Goal: Task Accomplishment & Management: Manage account settings

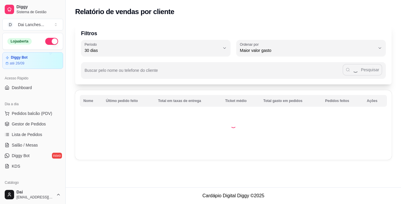
select select "30"
select select "HIGHEST_TOTAL_SPENT_WITH_ORDERS"
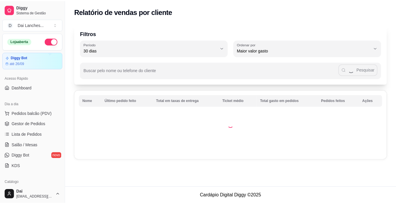
scroll to position [101, 0]
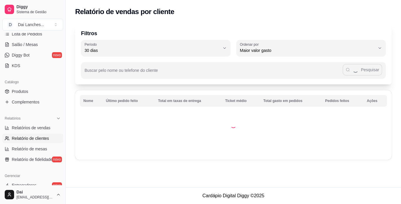
select select "ALL"
select select "0"
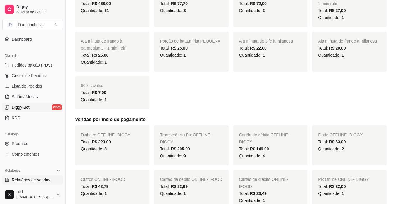
scroll to position [59, 0]
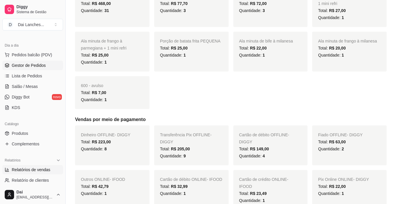
click at [29, 65] on span "Gestor de Pedidos" at bounding box center [29, 66] width 34 height 6
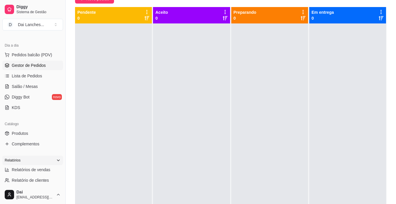
scroll to position [88, 0]
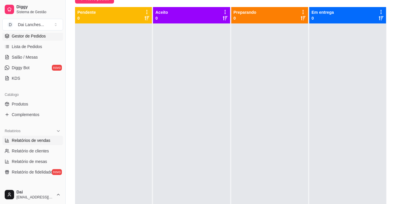
click at [44, 142] on span "Relatórios de vendas" at bounding box center [31, 141] width 39 height 6
select select "ALL"
select select "0"
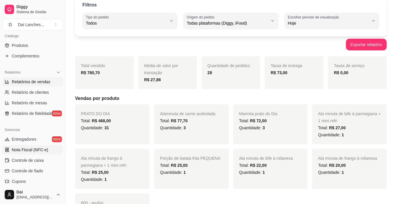
scroll to position [176, 0]
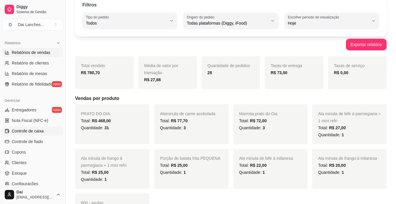
click at [36, 131] on span "Controle de caixa" at bounding box center [28, 131] width 32 height 6
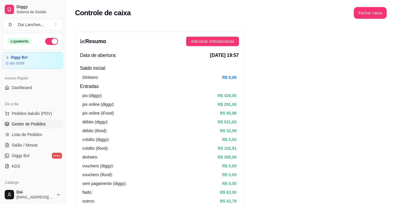
click at [32, 123] on span "Gestor de Pedidos" at bounding box center [29, 124] width 34 height 6
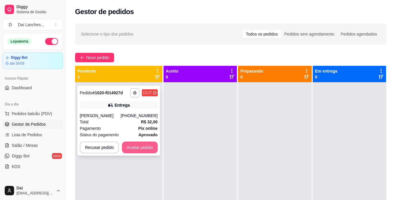
click at [146, 146] on button "Aceitar pedido" at bounding box center [140, 147] width 36 height 12
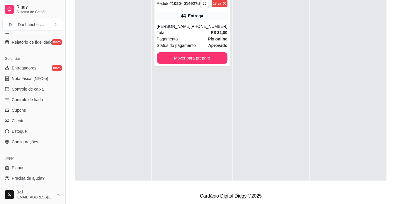
scroll to position [89, 0]
click at [31, 88] on span "Controle de caixa" at bounding box center [28, 89] width 32 height 6
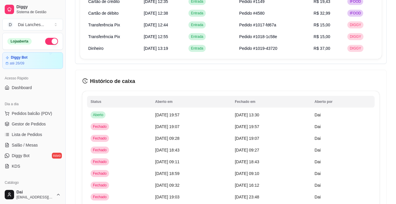
click at [50, 41] on button "button" at bounding box center [51, 41] width 13 height 7
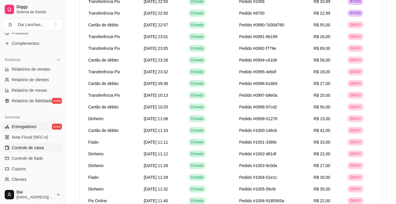
scroll to position [130, 0]
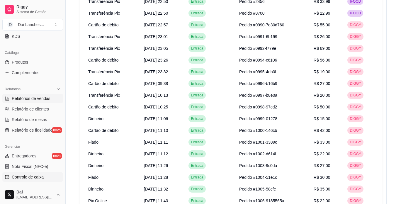
click at [44, 98] on span "Relatórios de vendas" at bounding box center [31, 99] width 39 height 6
select select "ALL"
select select "0"
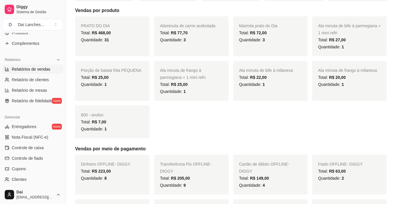
scroll to position [189, 0]
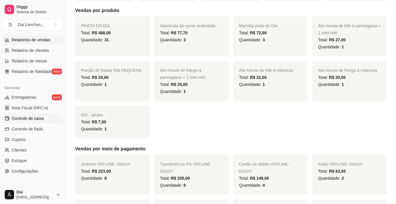
click at [35, 118] on span "Controle de caixa" at bounding box center [28, 119] width 32 height 6
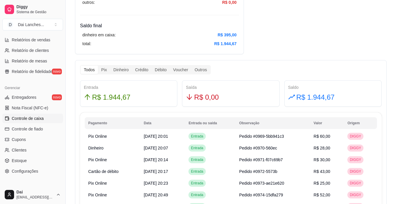
scroll to position [293, 0]
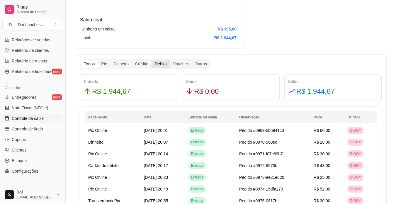
click at [163, 63] on div "Débito" at bounding box center [161, 64] width 18 height 8
click at [152, 60] on input "Débito" at bounding box center [152, 60] width 0 height 0
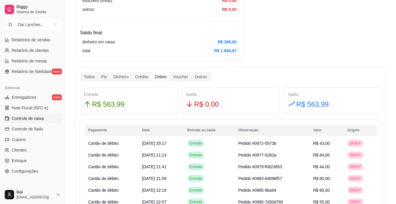
scroll to position [264, 0]
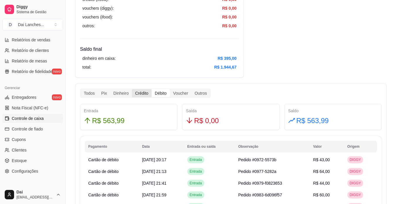
click at [136, 91] on div "Crédito" at bounding box center [142, 93] width 20 height 8
click at [132, 89] on input "Crédito" at bounding box center [132, 89] width 0 height 0
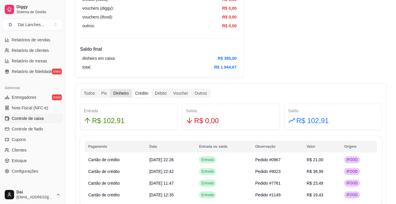
click at [117, 94] on div "Dinheiro" at bounding box center [121, 93] width 22 height 8
click at [110, 89] on input "Dinheiro" at bounding box center [110, 89] width 0 height 0
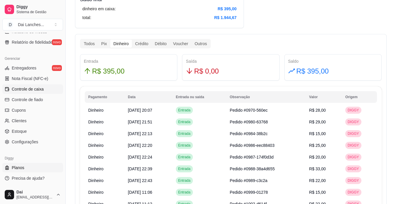
scroll to position [323, 0]
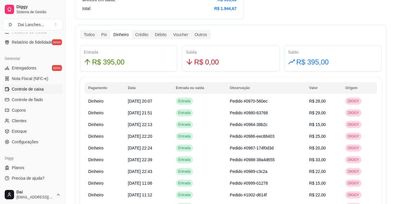
click at [30, 87] on span "Controle de caixa" at bounding box center [28, 89] width 32 height 6
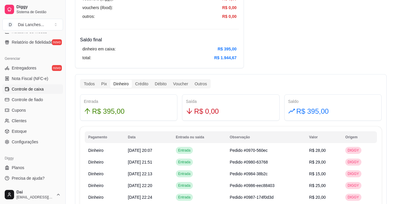
scroll to position [293, 0]
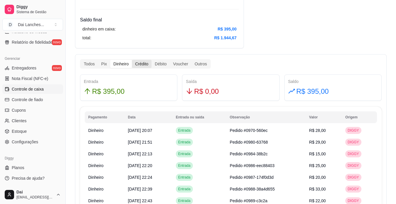
click at [140, 65] on div "Crédito" at bounding box center [142, 64] width 20 height 8
click at [132, 60] on input "Crédito" at bounding box center [132, 60] width 0 height 0
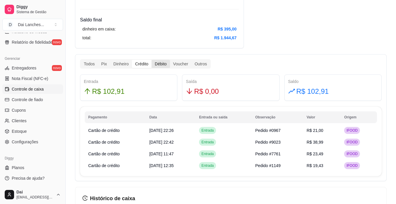
click at [163, 64] on div "Débito" at bounding box center [161, 64] width 18 height 8
click at [152, 60] on input "Débito" at bounding box center [152, 60] width 0 height 0
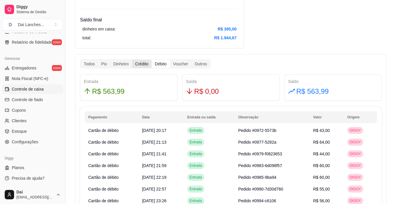
click at [141, 66] on div "Crédito" at bounding box center [142, 64] width 20 height 8
click at [132, 60] on input "Crédito" at bounding box center [132, 60] width 0 height 0
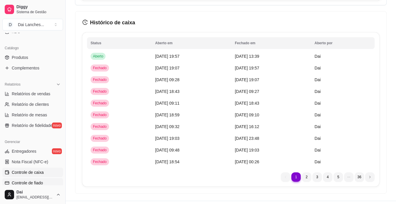
scroll to position [130, 0]
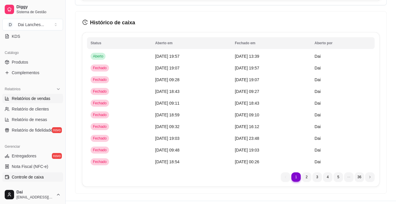
click at [36, 101] on span "Relatórios de vendas" at bounding box center [31, 99] width 39 height 6
select select "ALL"
select select "0"
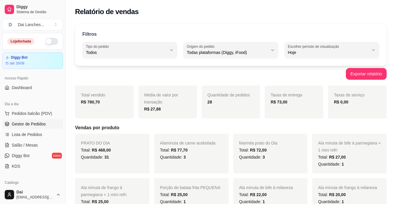
click at [27, 127] on span "Gestor de Pedidos" at bounding box center [29, 124] width 34 height 6
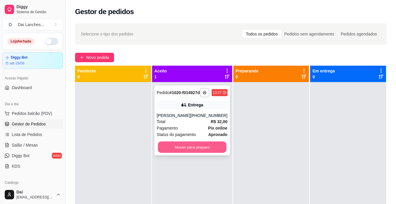
click at [193, 153] on button "Mover para preparo" at bounding box center [192, 147] width 69 height 11
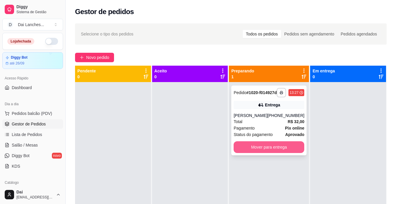
click at [261, 153] on button "Mover para entrega" at bounding box center [269, 147] width 71 height 12
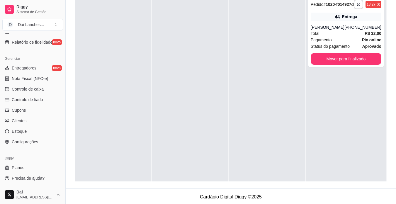
scroll to position [89, 0]
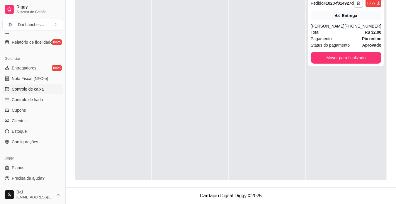
click at [40, 88] on span "Controle de caixa" at bounding box center [28, 89] width 32 height 6
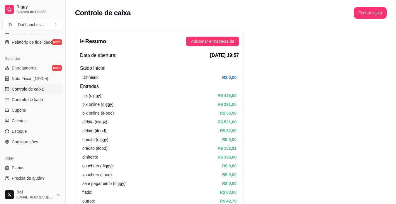
scroll to position [253, 0]
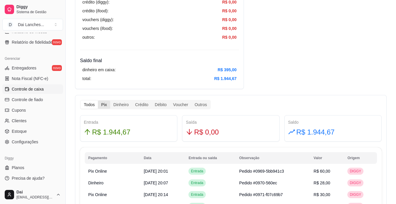
click at [106, 101] on div "Pix" at bounding box center [104, 105] width 12 height 8
click at [98, 101] on input "Pix" at bounding box center [98, 101] width 0 height 0
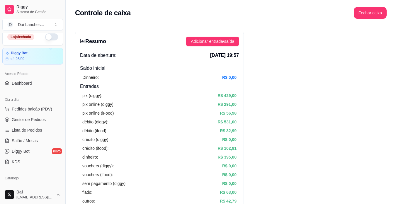
scroll to position [0, 0]
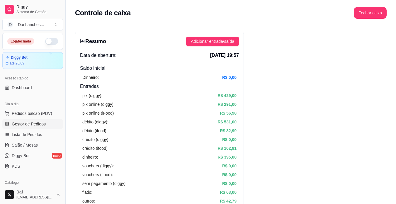
click at [36, 126] on span "Gestor de Pedidos" at bounding box center [29, 124] width 34 height 6
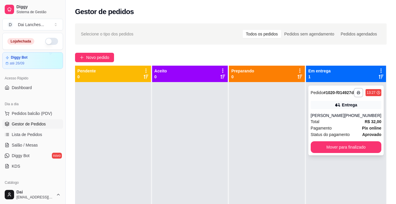
click at [337, 125] on div "Total R$ 32,00" at bounding box center [346, 122] width 71 height 6
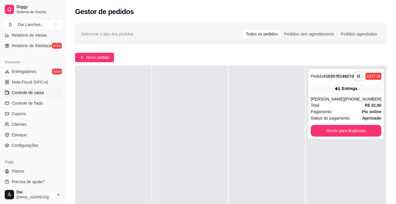
scroll to position [218, 0]
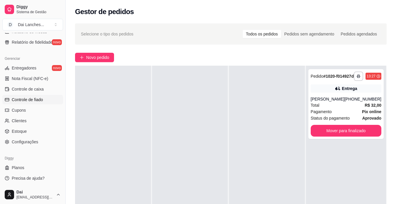
click at [28, 99] on span "Controle de fiado" at bounding box center [27, 100] width 31 height 6
